Goal: Task Accomplishment & Management: Complete application form

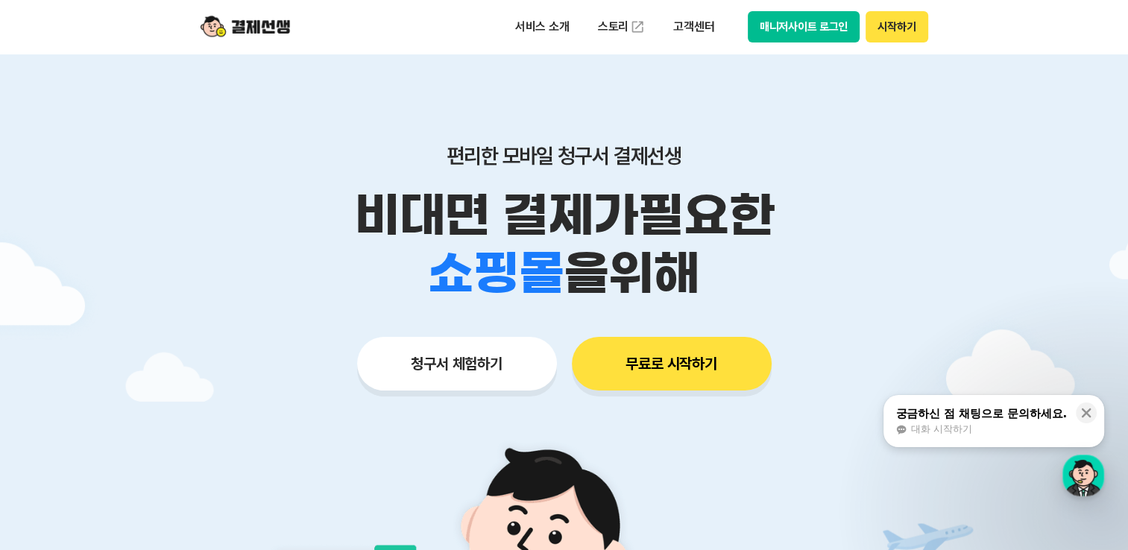
click at [693, 373] on button "무료로 시작하기" at bounding box center [672, 364] width 200 height 54
click at [491, 371] on button "청구서 체험하기" at bounding box center [457, 364] width 200 height 54
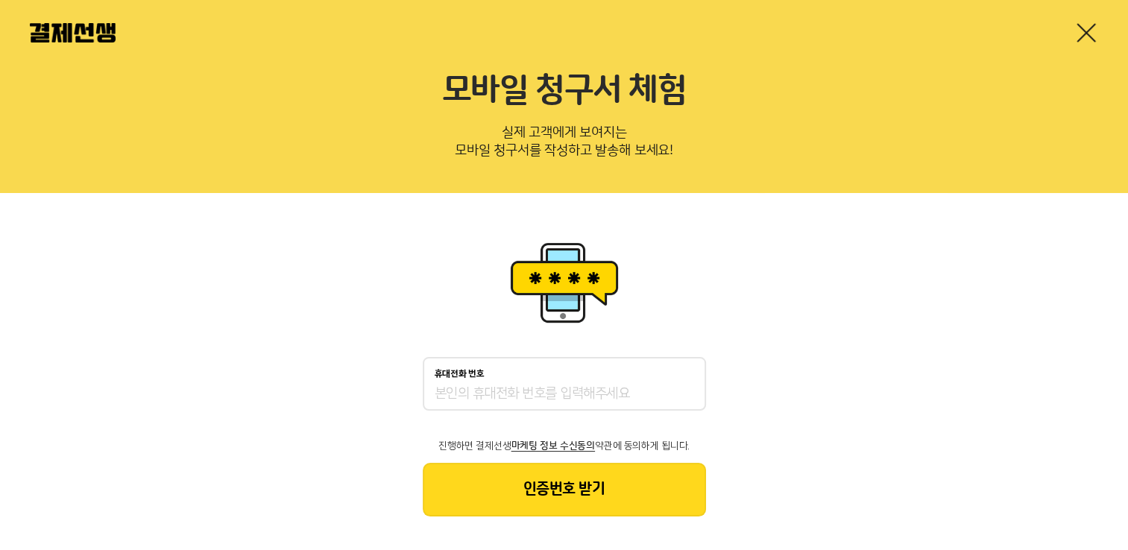
scroll to position [29, 0]
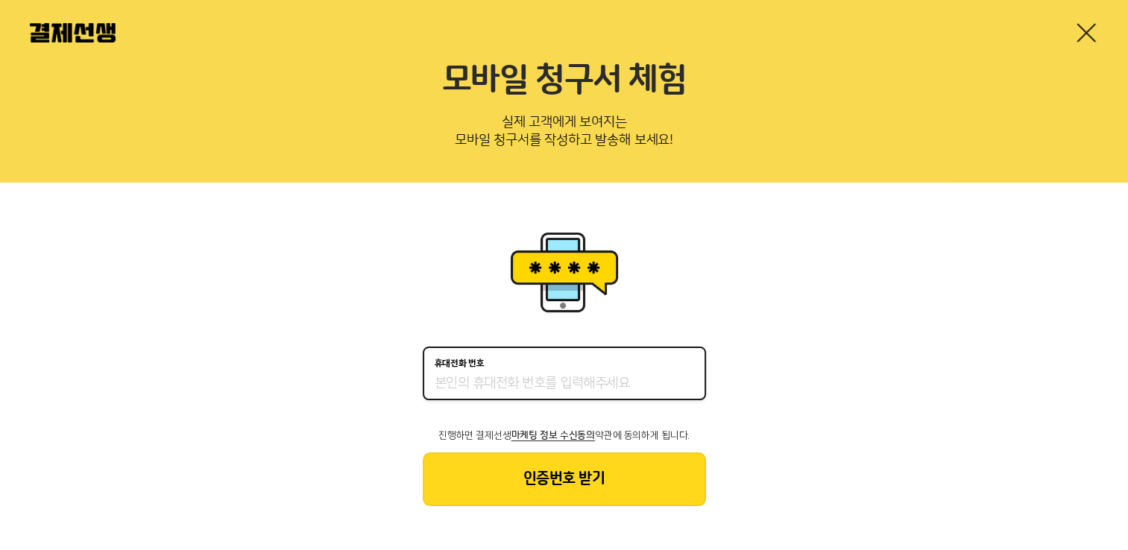
click at [514, 376] on input "휴대전화 번호" at bounding box center [564, 384] width 259 height 18
type input "01041022555"
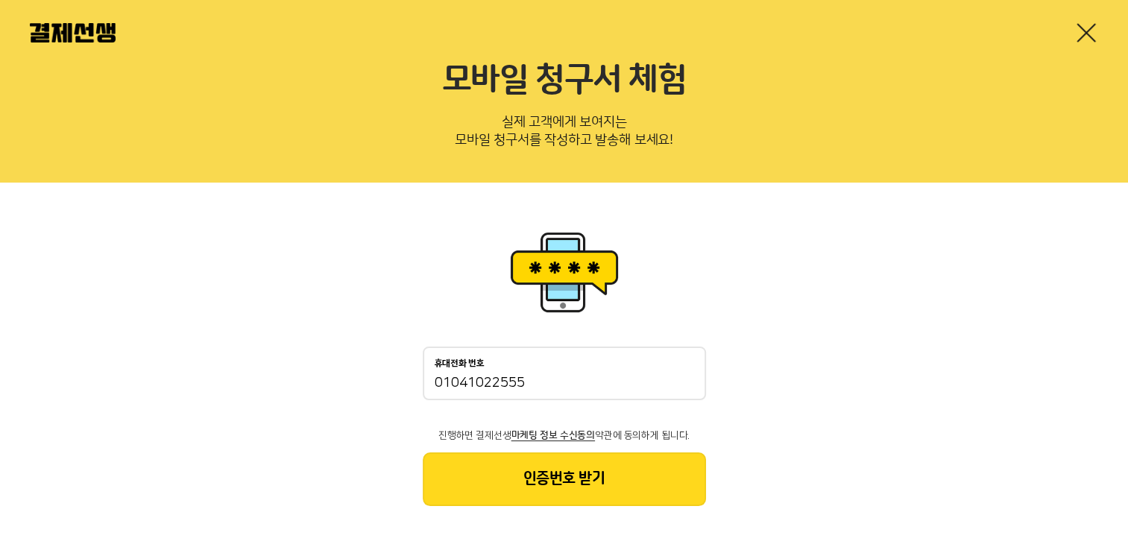
click at [537, 481] on button "인증번호 받기" at bounding box center [564, 480] width 283 height 54
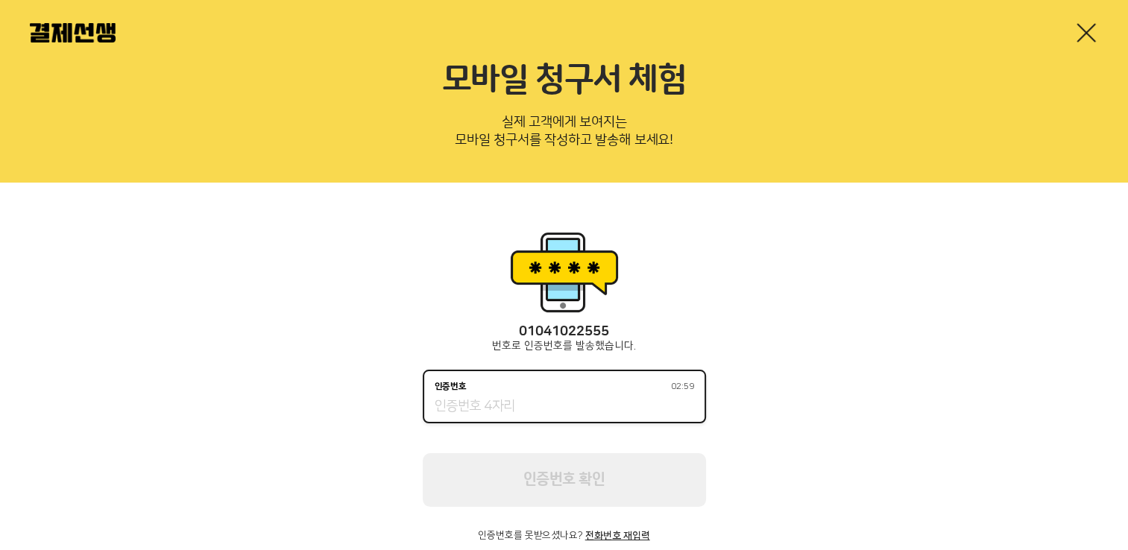
click at [518, 401] on input "인증번호 02:59" at bounding box center [564, 407] width 259 height 18
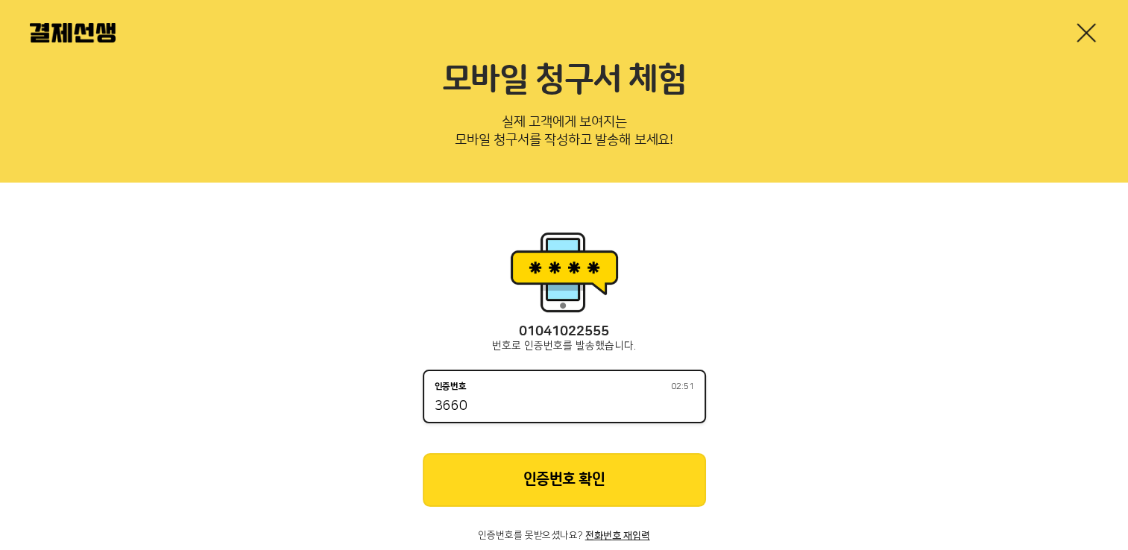
type input "3660"
click at [540, 473] on button "인증번호 확인" at bounding box center [564, 480] width 283 height 54
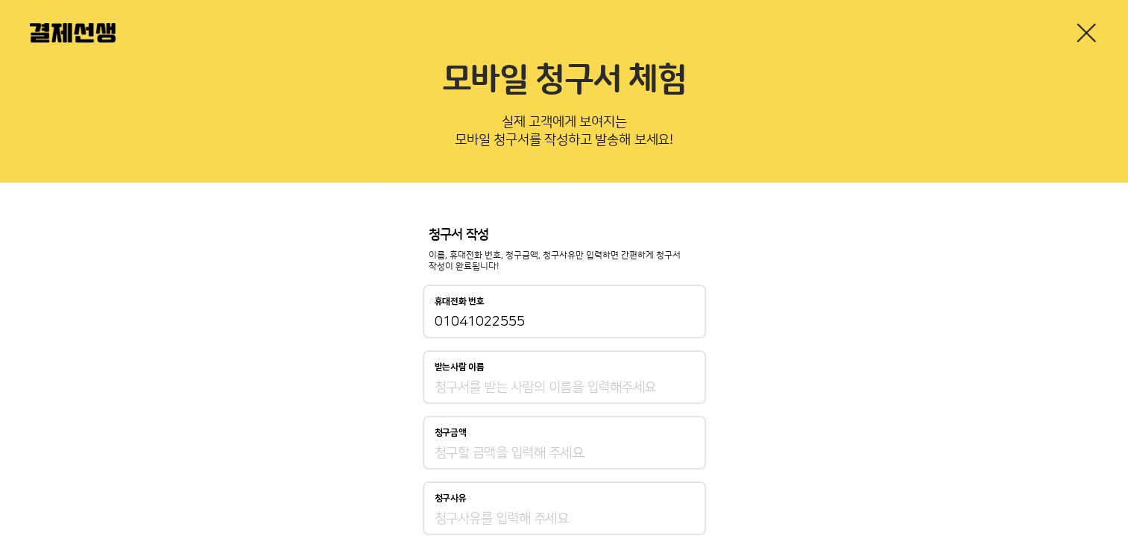
click at [527, 391] on input "받는사람 이름" at bounding box center [564, 388] width 259 height 18
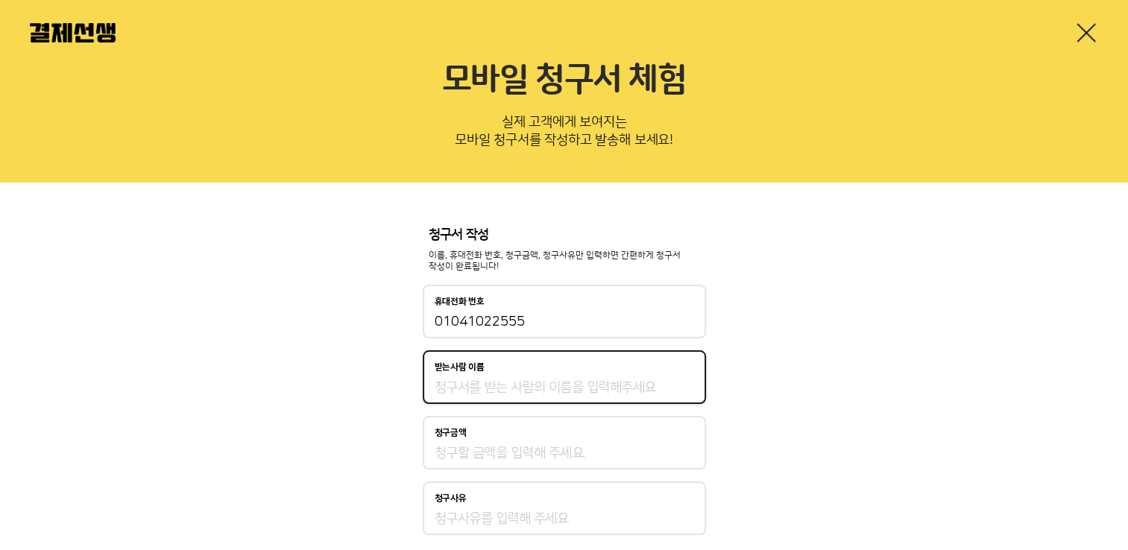
type input "입주민"
click at [478, 455] on input "청구금액" at bounding box center [564, 453] width 259 height 18
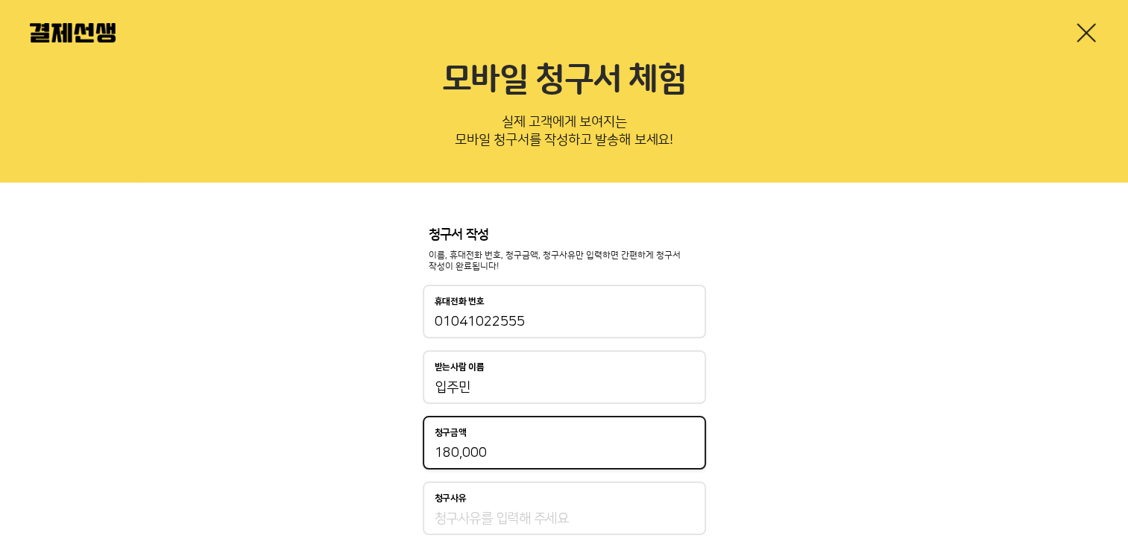
type input "180,000"
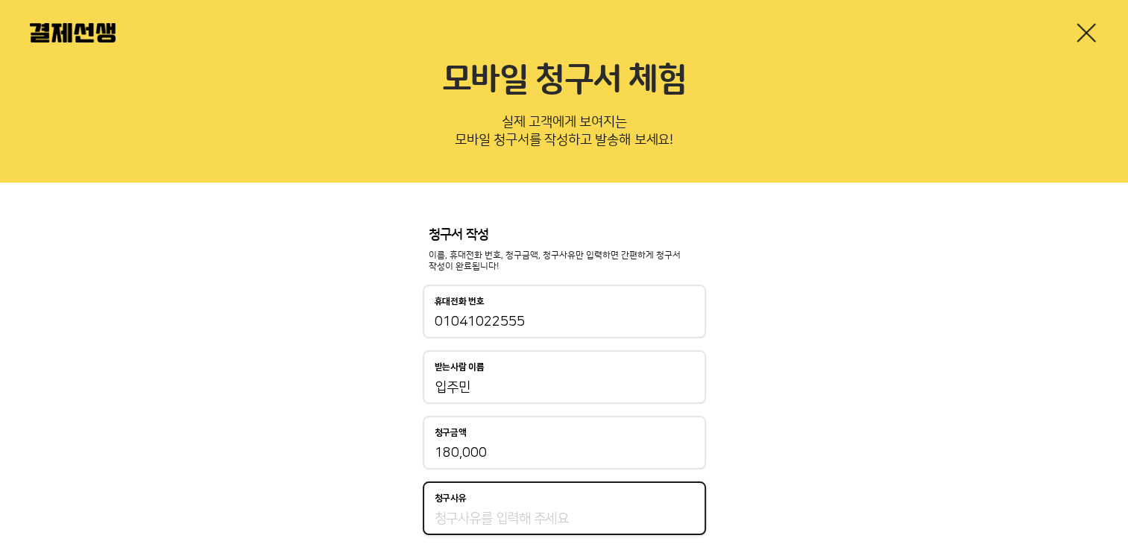
click at [473, 523] on input "청구사유" at bounding box center [564, 519] width 259 height 18
type input "d"
type input "영어학원비"
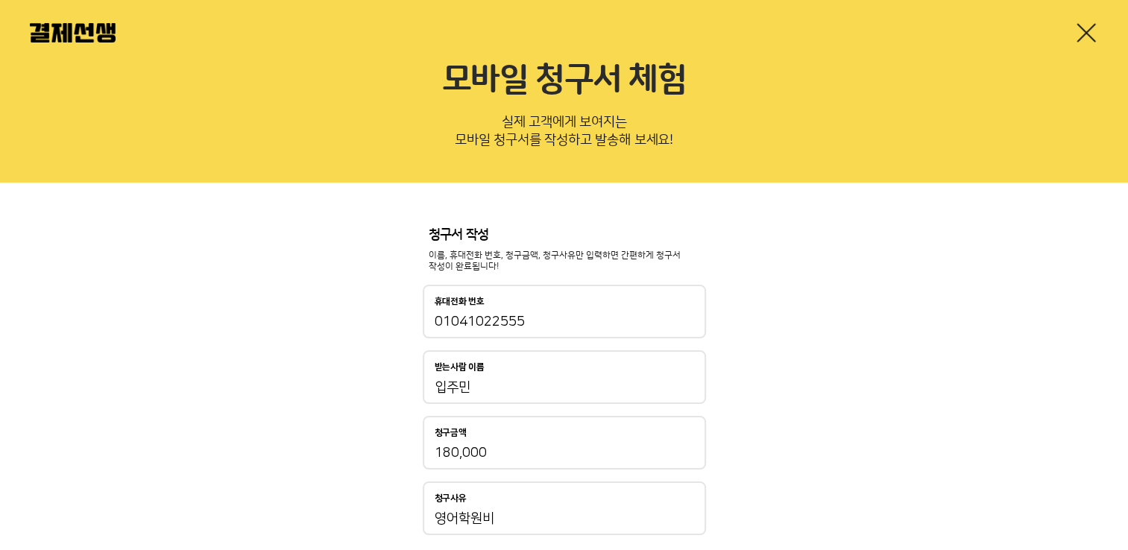
click at [620, 499] on div "청구사유" at bounding box center [564, 499] width 259 height 10
click at [620, 510] on input "영어학원비" at bounding box center [564, 519] width 259 height 18
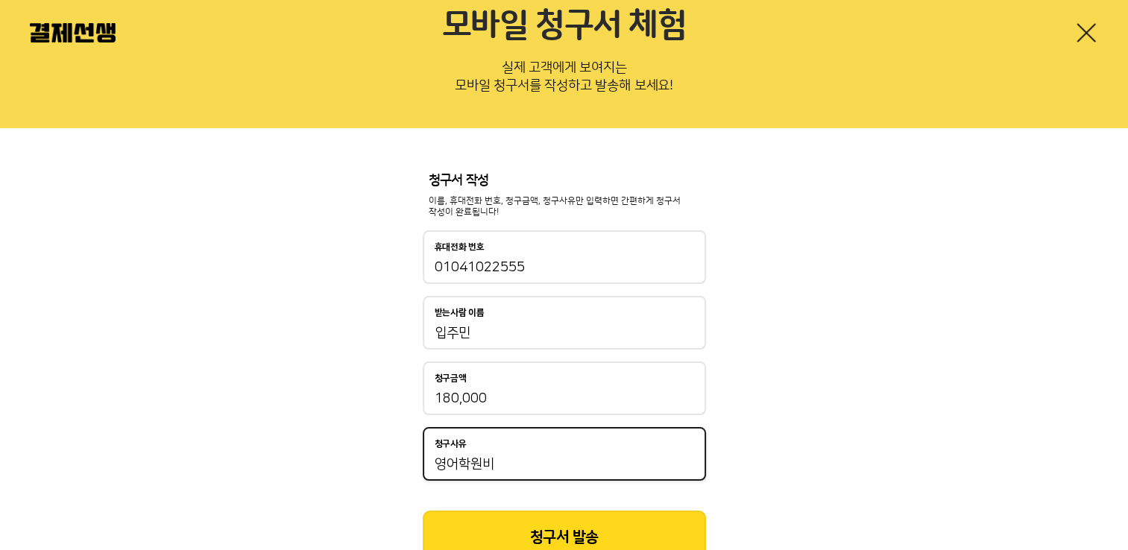
scroll to position [142, 0]
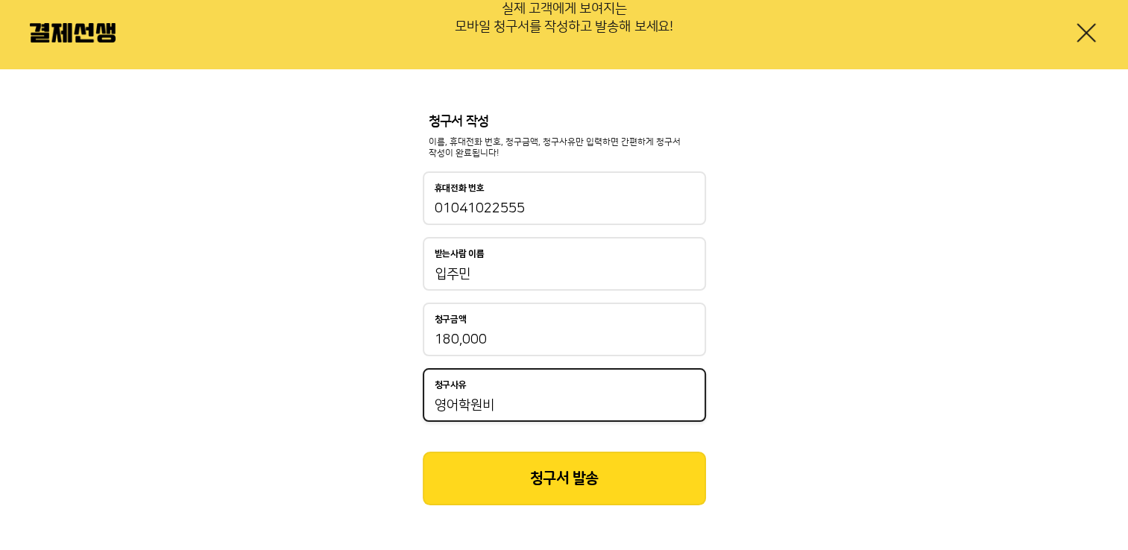
click at [619, 485] on button "청구서 발송" at bounding box center [564, 479] width 283 height 54
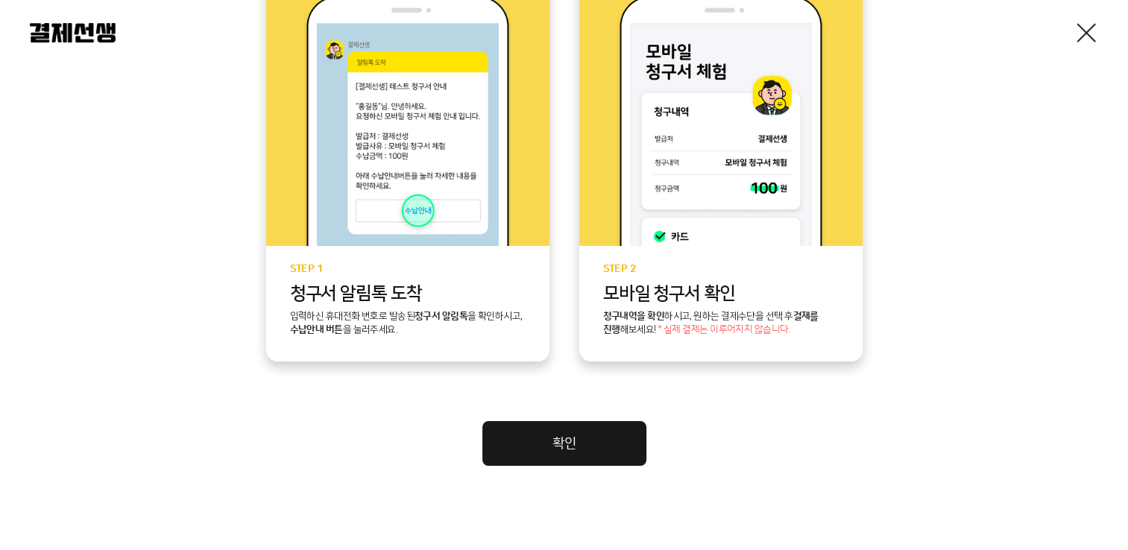
scroll to position [414, 0]
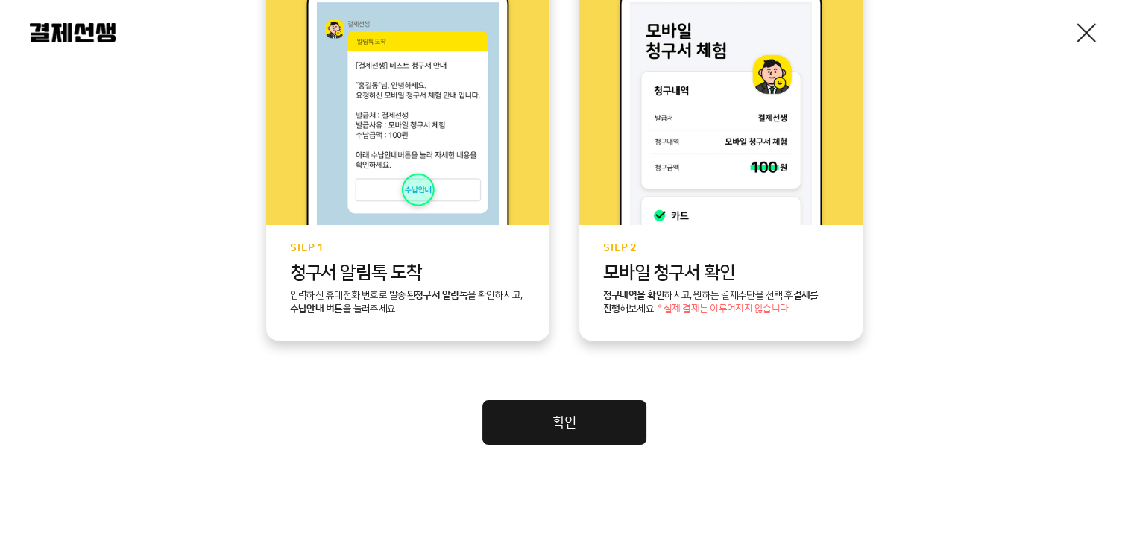
click at [569, 417] on link "확인" at bounding box center [564, 422] width 164 height 45
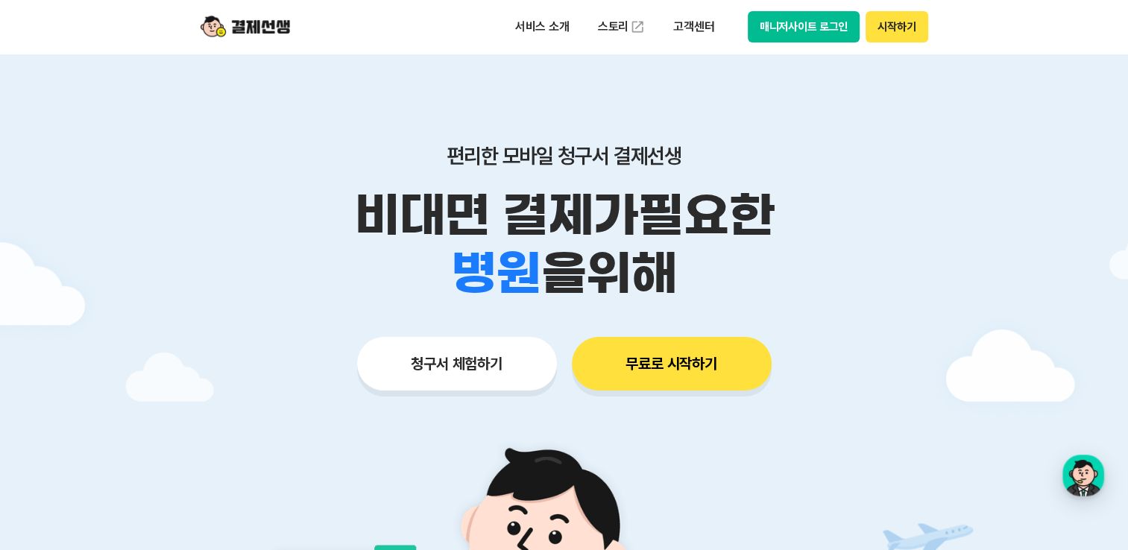
click at [892, 27] on button "시작하기" at bounding box center [897, 26] width 62 height 31
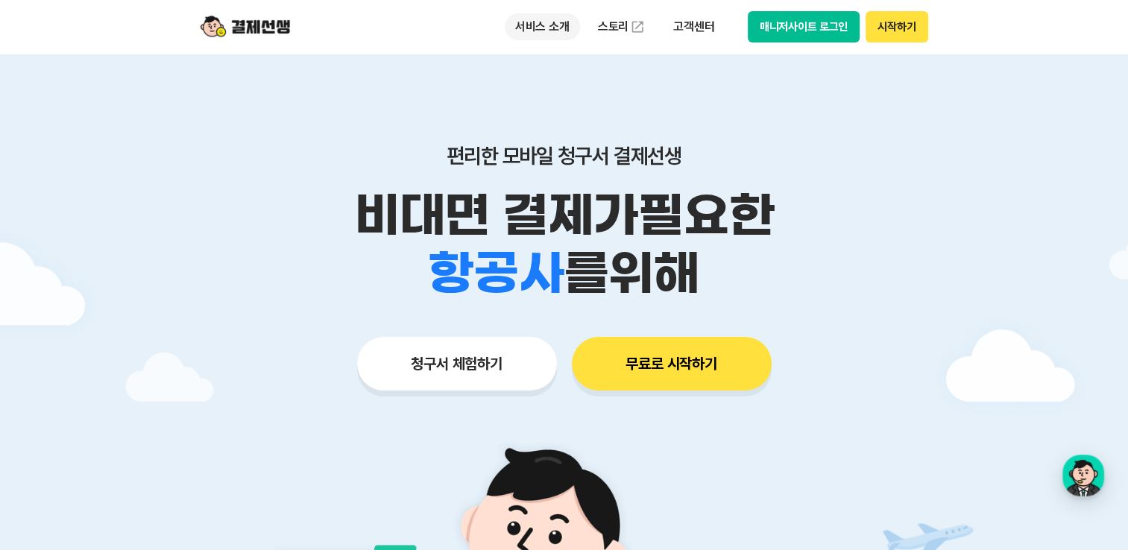
click at [559, 25] on p "서비스 소개" at bounding box center [542, 26] width 75 height 27
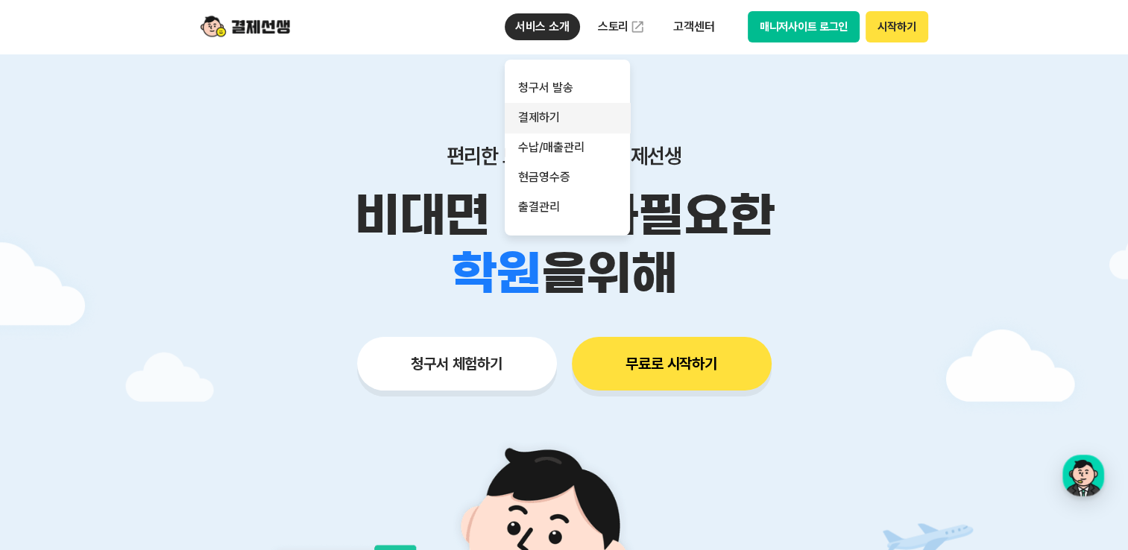
click at [549, 124] on link "결제하기" at bounding box center [567, 118] width 125 height 30
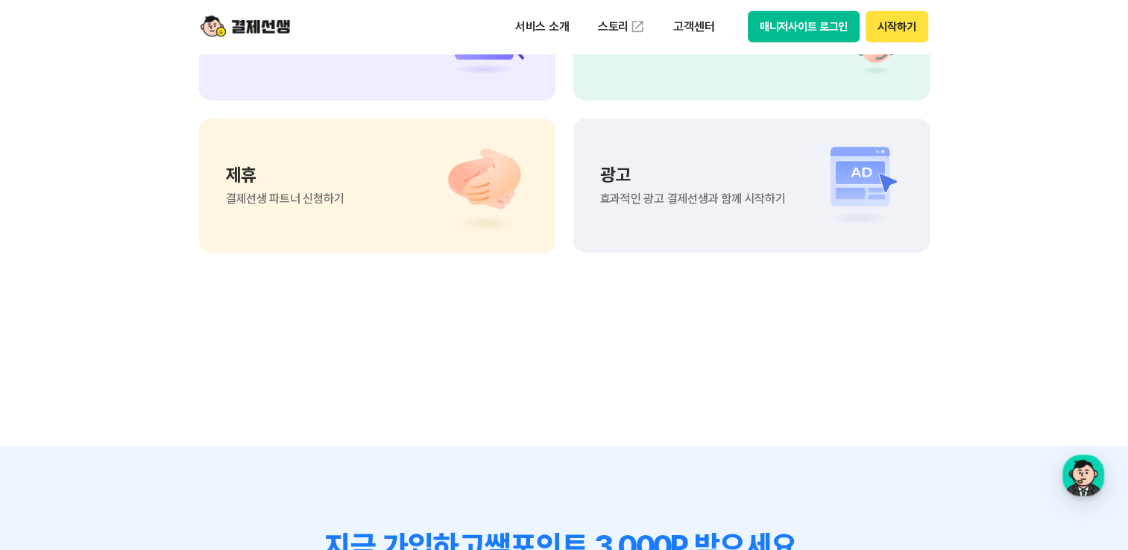
scroll to position [4175, 0]
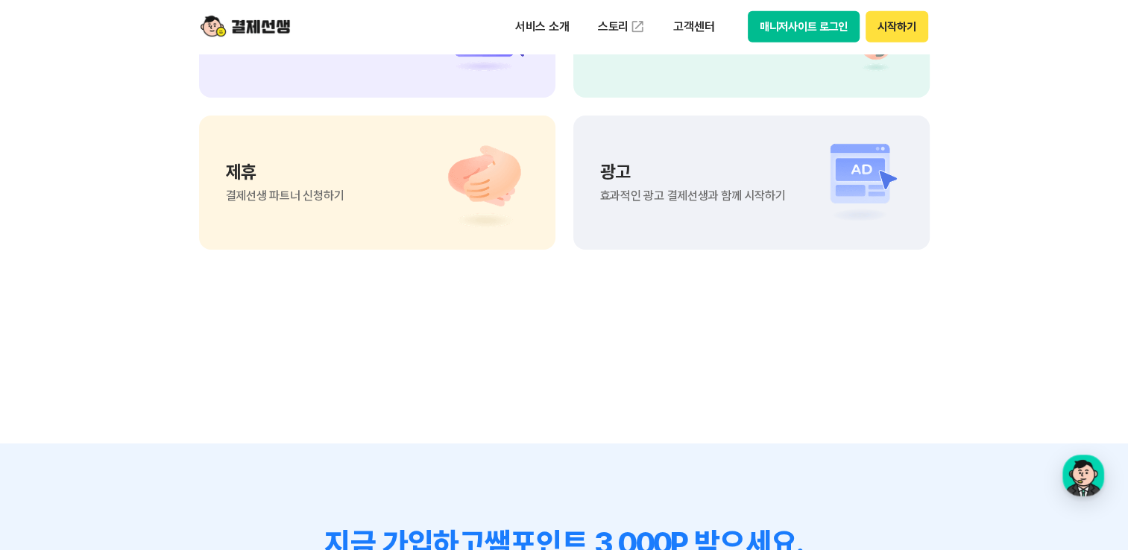
click at [647, 50] on span "궁금한 점 1:1 상담으로 해결하기" at bounding box center [672, 44] width 145 height 12
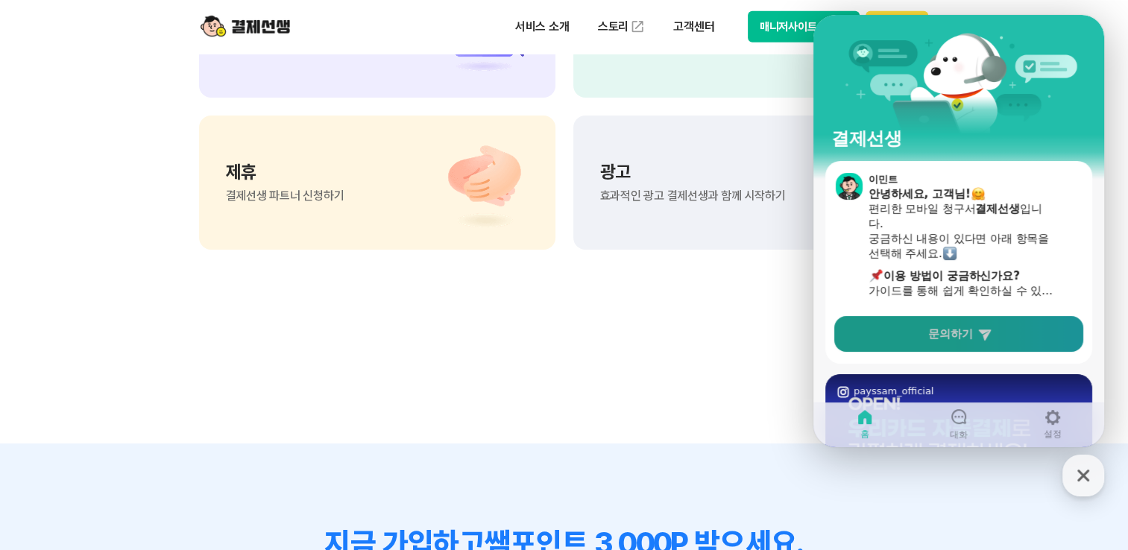
click at [912, 344] on link "문의하기" at bounding box center [958, 334] width 249 height 36
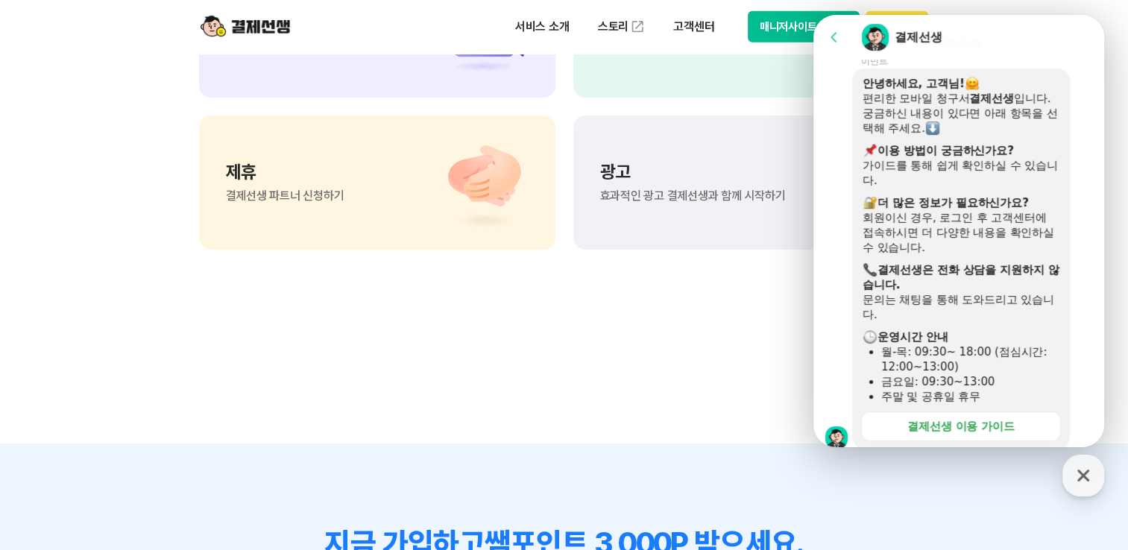
scroll to position [224, 0]
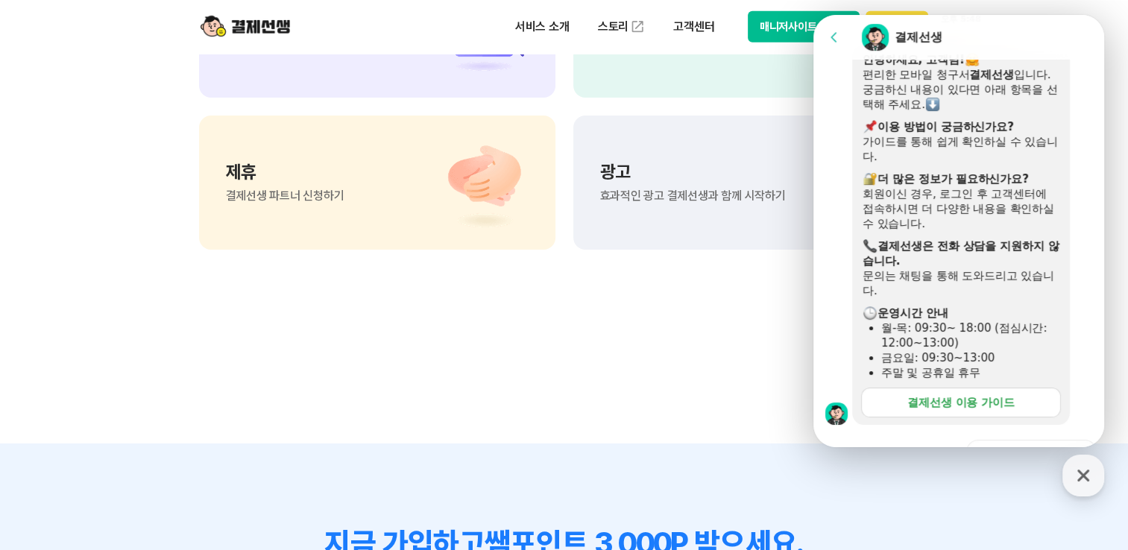
click at [932, 414] on link "결제선생 이용 가이드" at bounding box center [961, 403] width 200 height 30
click at [1079, 485] on icon "button" at bounding box center [1083, 475] width 27 height 27
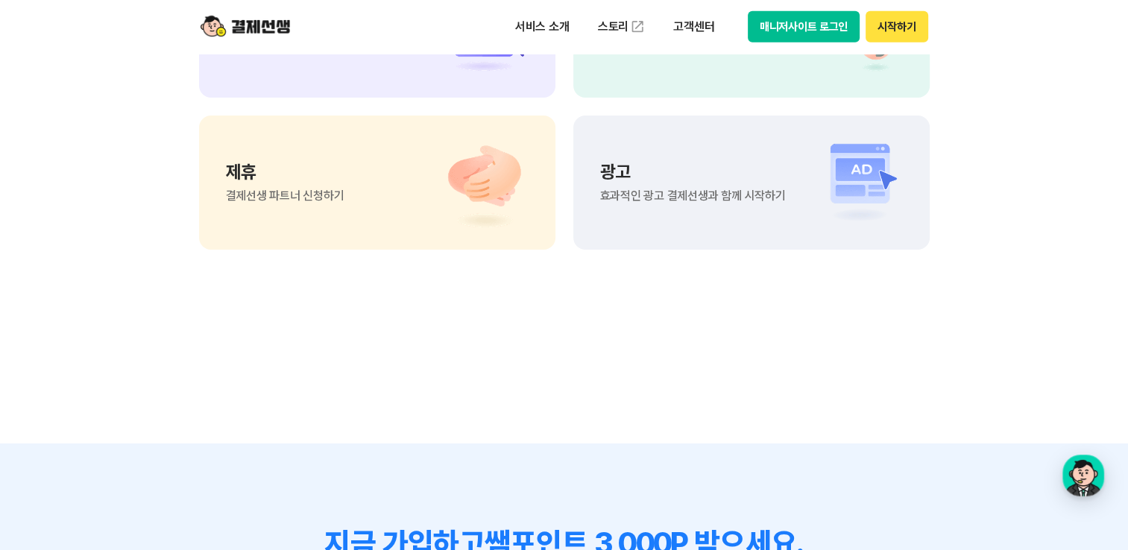
click at [837, 444] on section "궁금한 점이 더 있으신가요? 고객 센터 자주 묻는 질문 바로가기 1:1 상담하기 궁금한 점 1:1 상담으로 해결하기 제휴 결제선생 파트너 신청…" at bounding box center [564, 66] width 1128 height 754
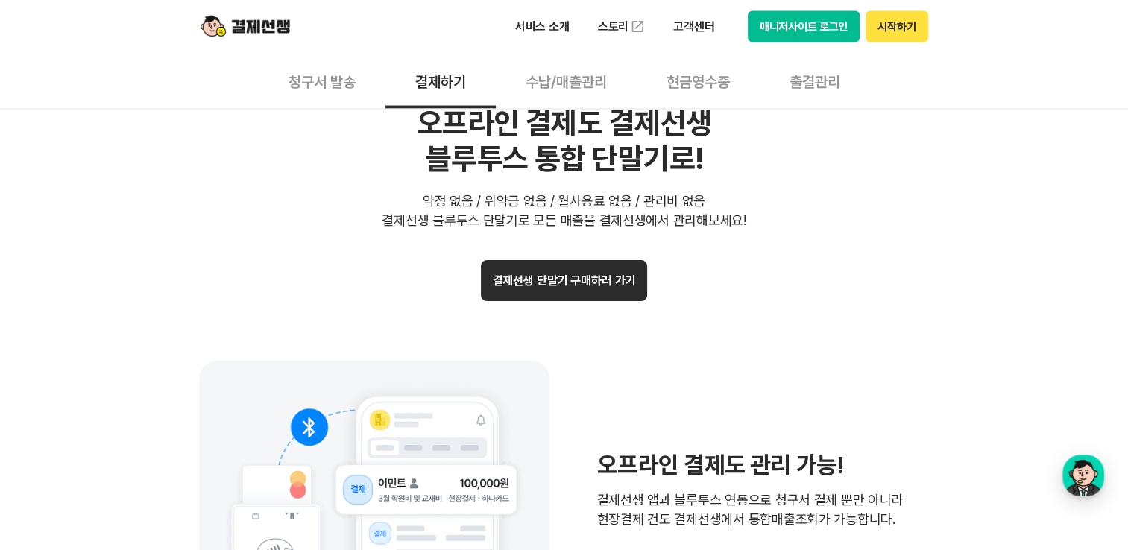
scroll to position [2833, 0]
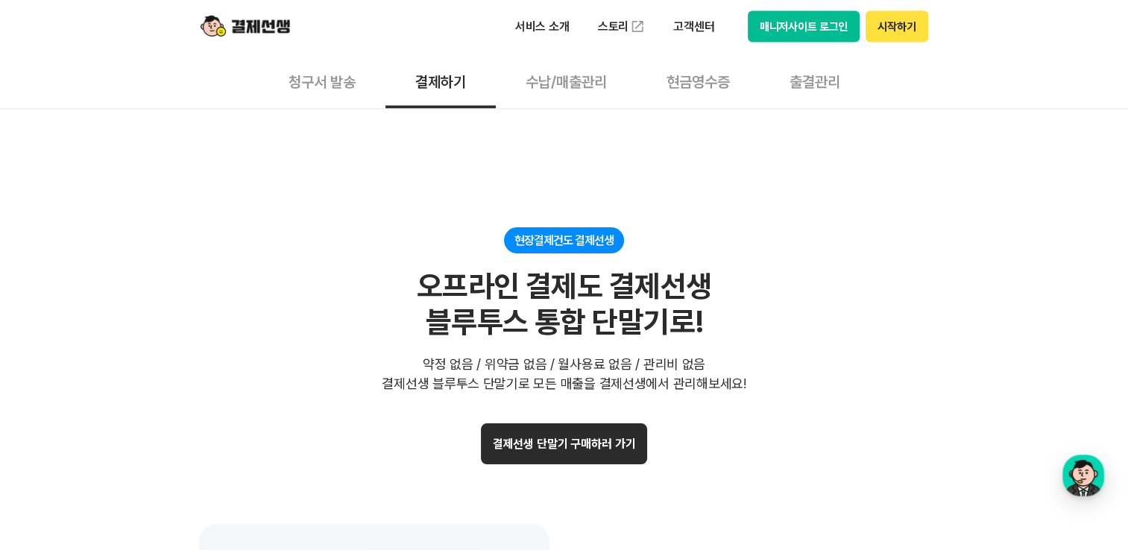
click at [574, 455] on button "결제선생 단말기 구매하러 가기" at bounding box center [564, 443] width 167 height 41
